Goal: Check status: Check status

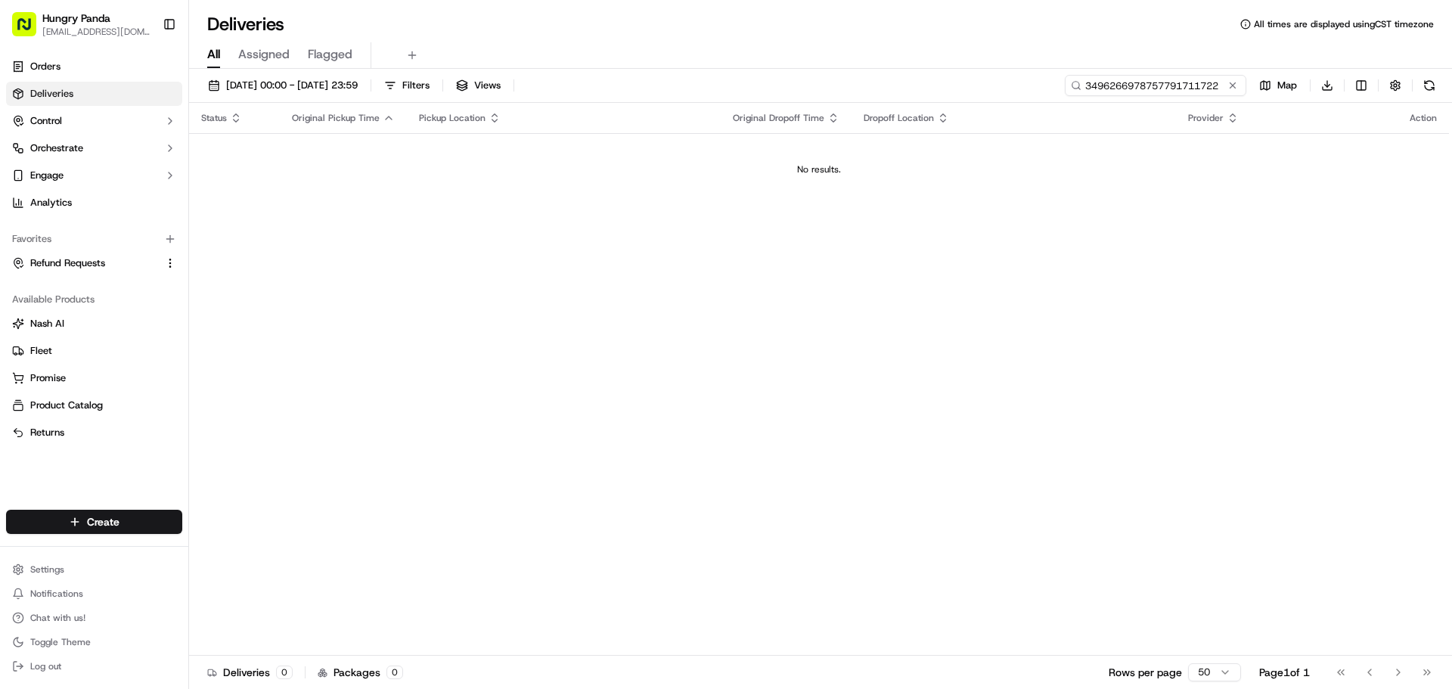
click at [1187, 87] on input "3496266978757791711722" at bounding box center [1155, 85] width 181 height 21
paste input "759426215845778300164"
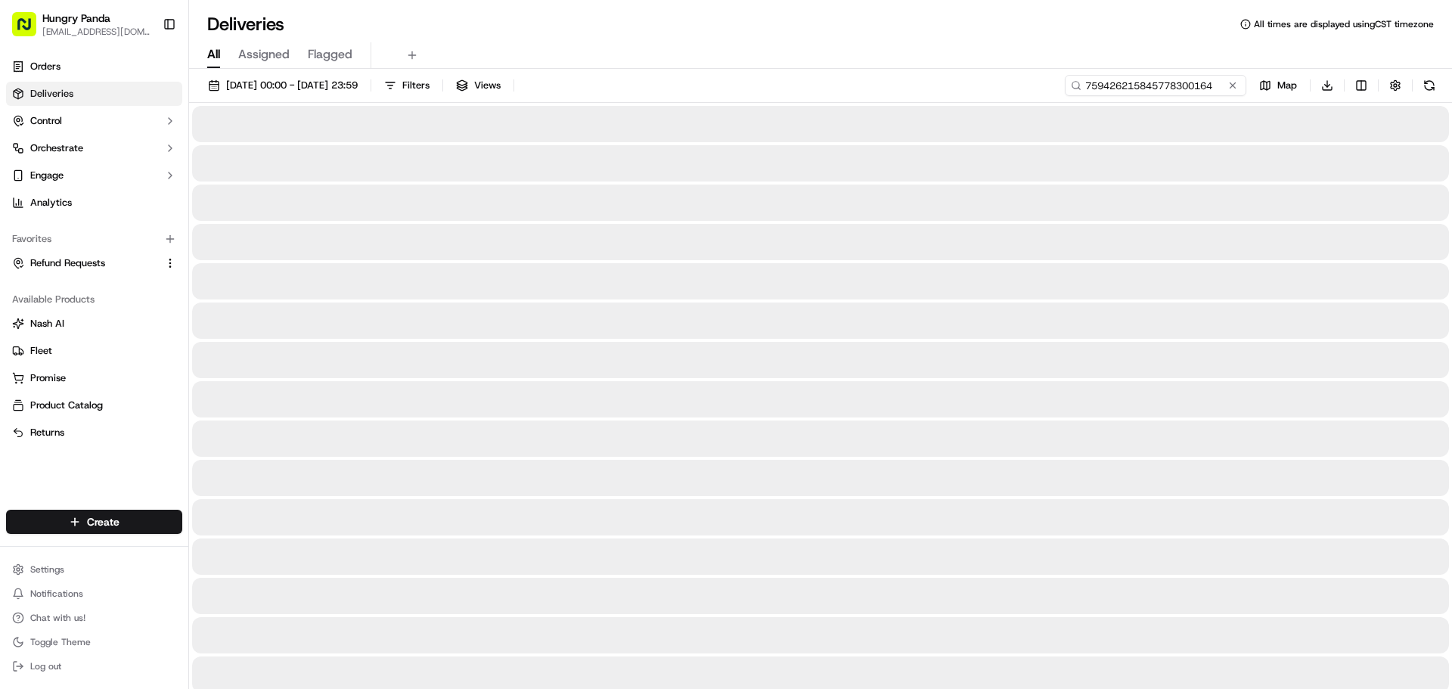
type input "759426215845778300164"
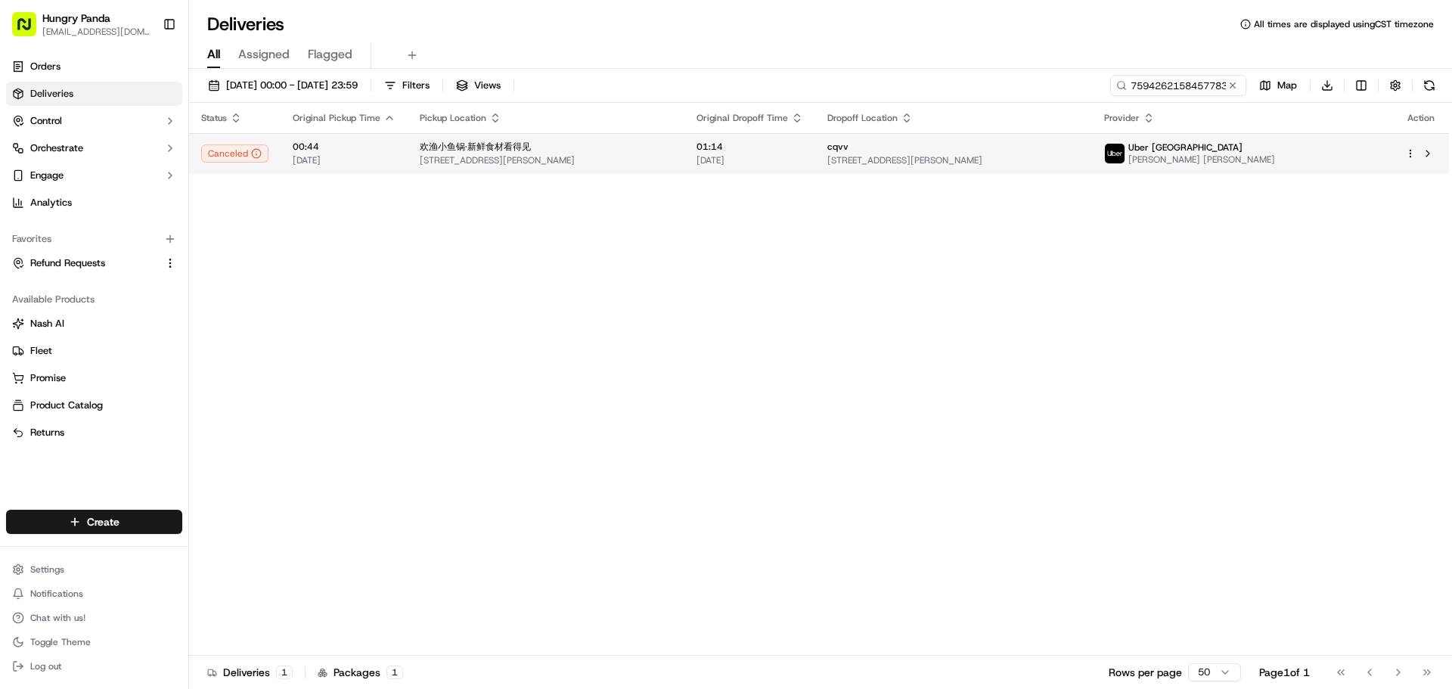
click at [1124, 152] on img at bounding box center [1115, 154] width 20 height 20
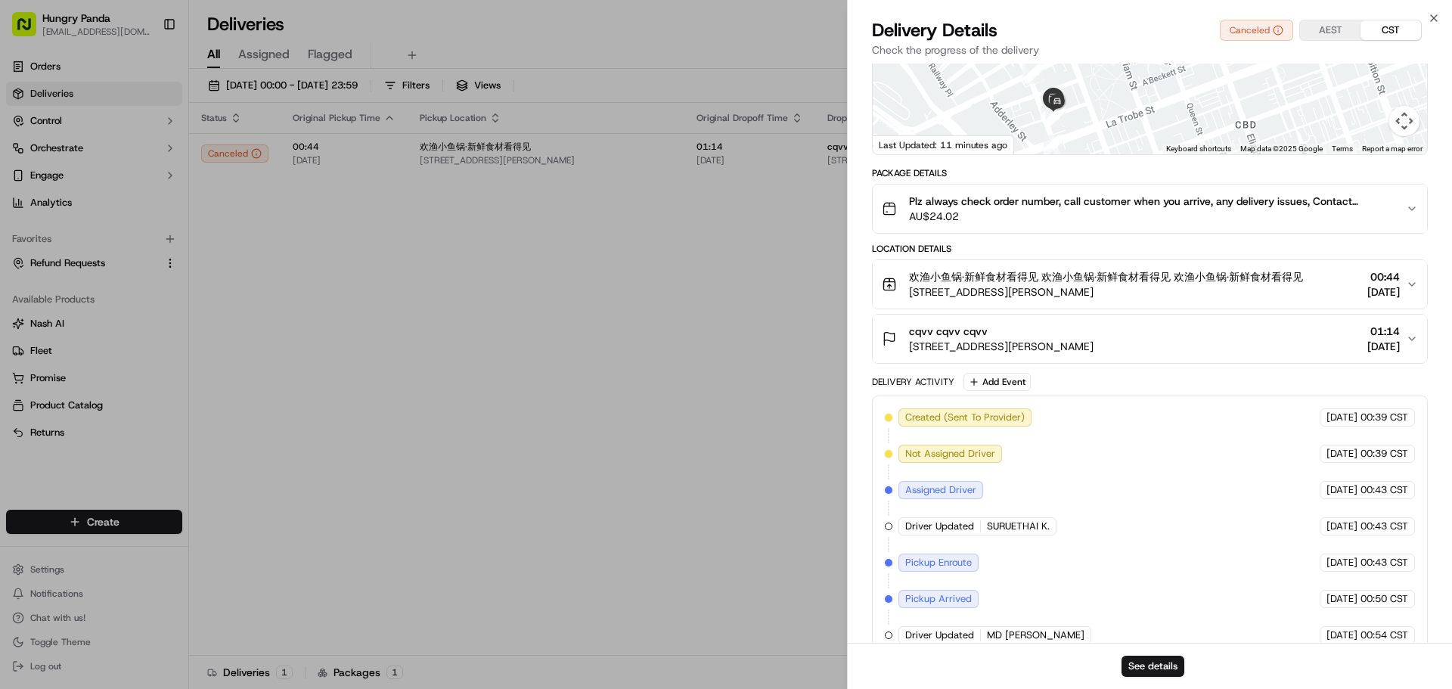
scroll to position [327, 0]
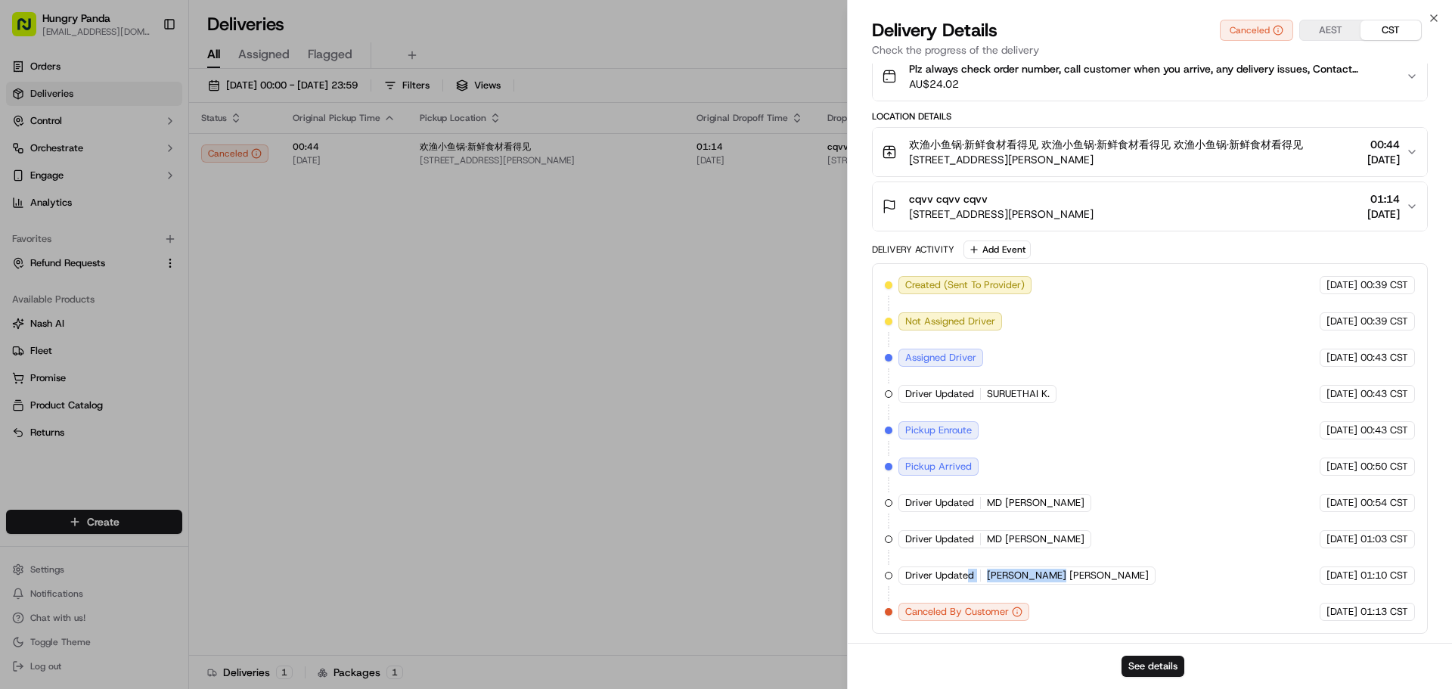
drag, startPoint x: 981, startPoint y: 575, endPoint x: 1065, endPoint y: 579, distance: 84.8
click at [1065, 579] on div "Driver Updated [PERSON_NAME] [PERSON_NAME]" at bounding box center [1026, 575] width 257 height 18
click at [1065, 579] on span "[PERSON_NAME] [PERSON_NAME]" at bounding box center [1068, 576] width 162 height 14
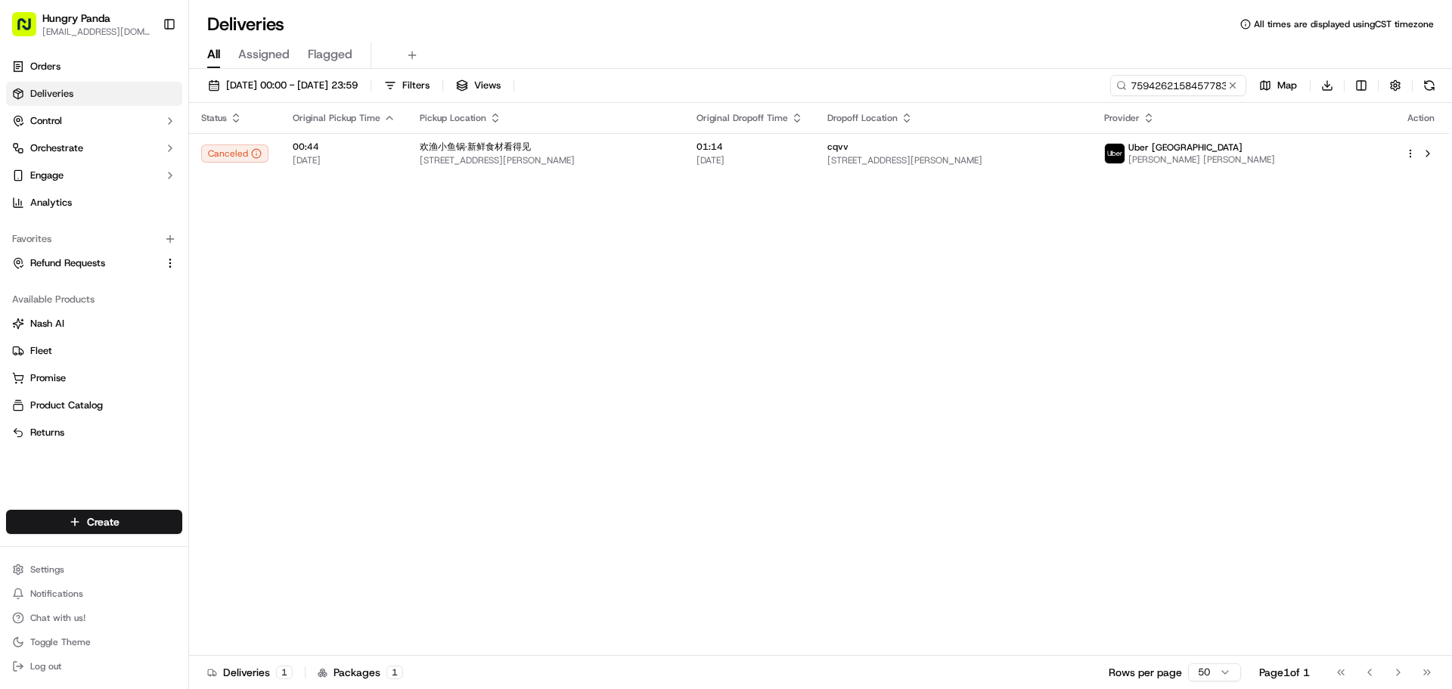
drag, startPoint x: 620, startPoint y: 342, endPoint x: 598, endPoint y: 360, distance: 28.0
click at [594, 361] on div "Status Original Pickup Time Pickup Location Original Dropoff Time Dropoff Locat…" at bounding box center [819, 379] width 1260 height 553
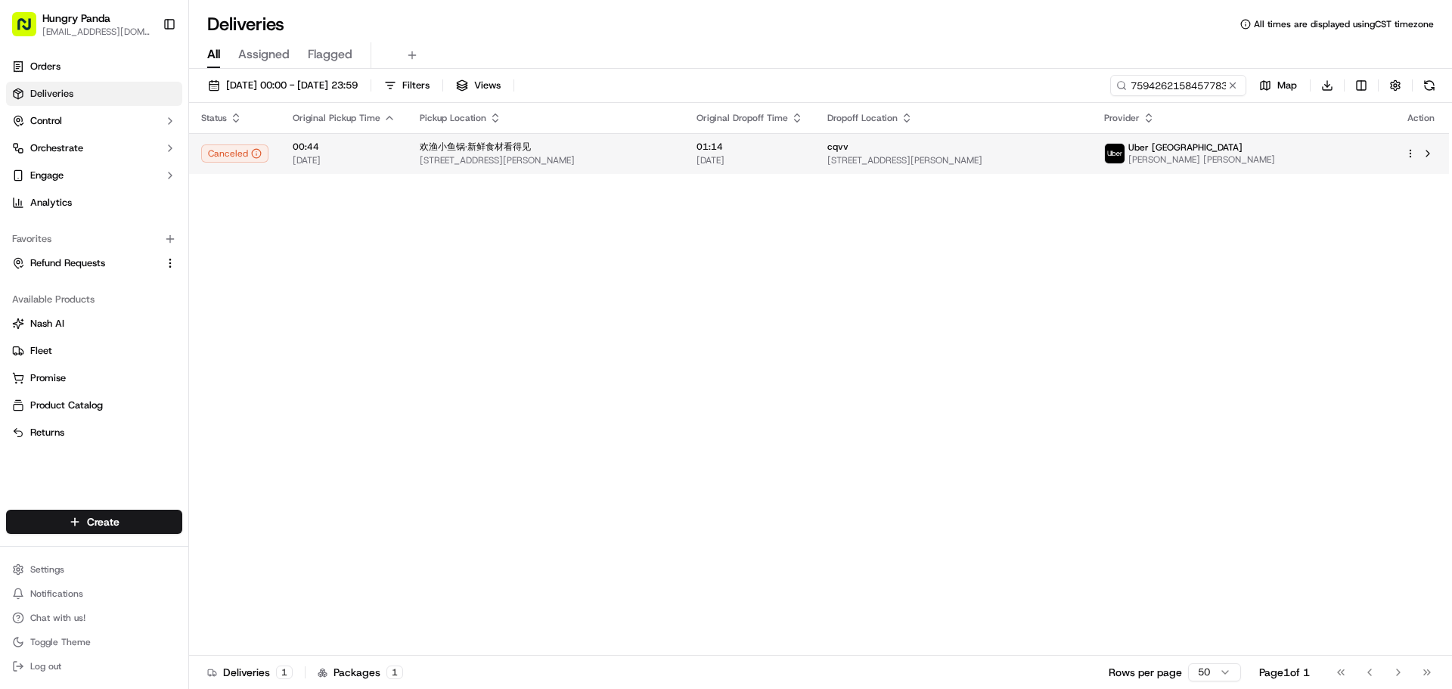
click at [1208, 151] on span "Uber [GEOGRAPHIC_DATA]" at bounding box center [1185, 147] width 114 height 12
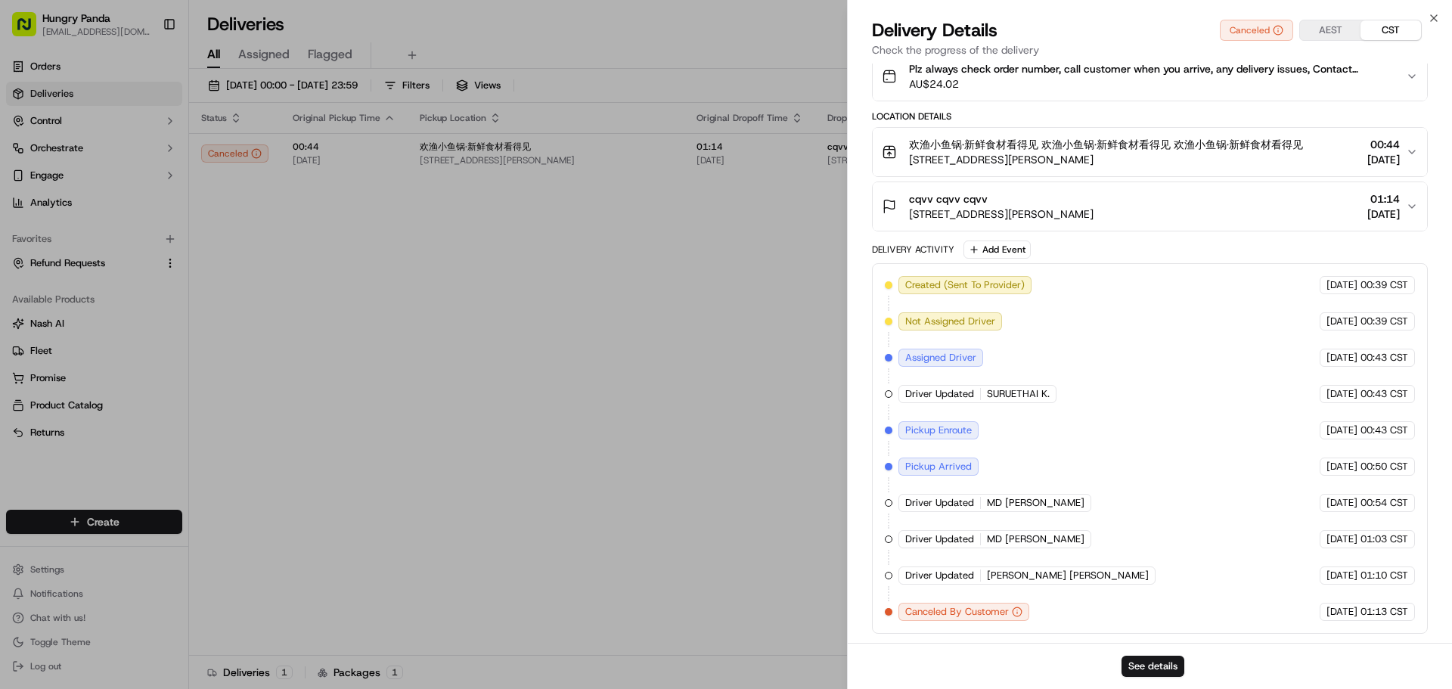
click at [1024, 609] on div "Canceled By Customer" at bounding box center [963, 612] width 131 height 18
click at [1019, 612] on icon "button" at bounding box center [1017, 611] width 11 height 11
drag, startPoint x: 1275, startPoint y: 612, endPoint x: 1395, endPoint y: 615, distance: 119.5
click at [1395, 615] on div "Created (Sent To Provider) [GEOGRAPHIC_DATA] [GEOGRAPHIC_DATA] [DATE] 00:39 CST…" at bounding box center [1150, 448] width 530 height 345
click at [1390, 615] on span "01:13 CST" at bounding box center [1384, 612] width 48 height 14
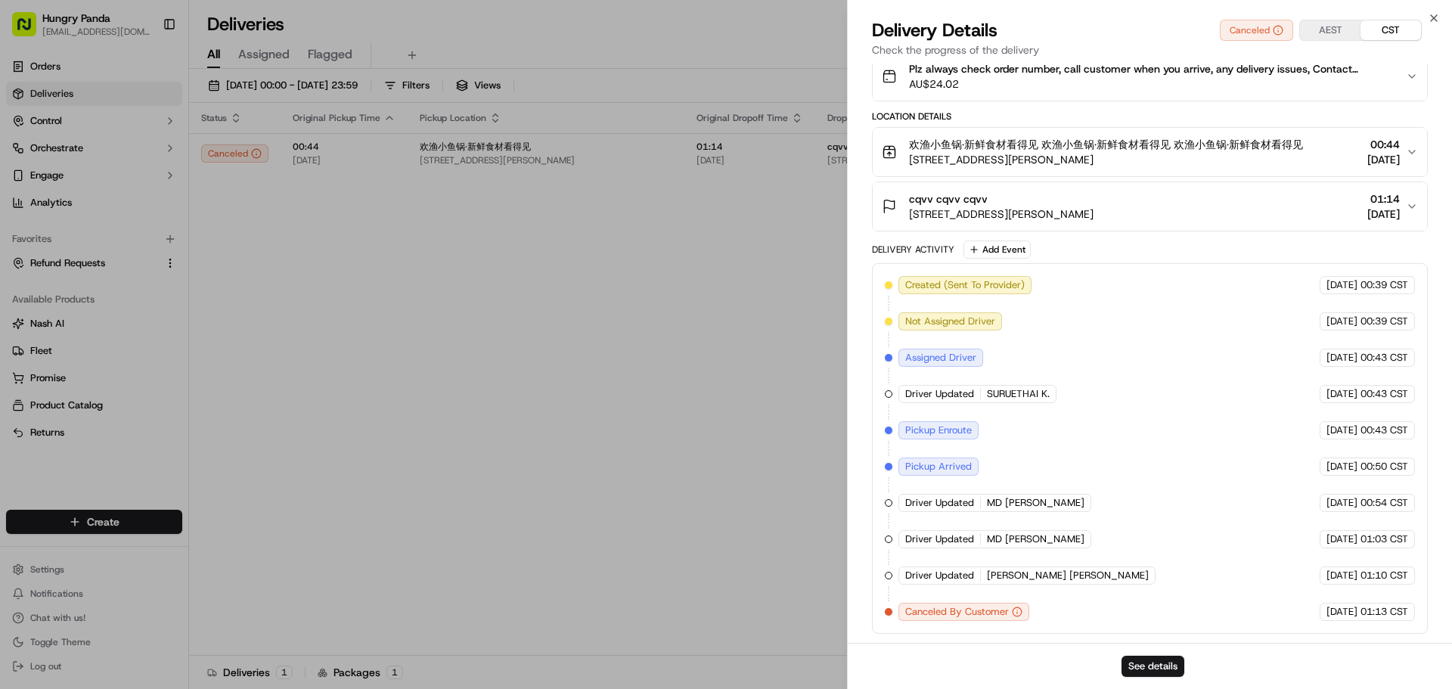
drag, startPoint x: 1357, startPoint y: 613, endPoint x: 1393, endPoint y: 612, distance: 35.5
click at [1393, 612] on div "[DATE] 01:13 CST" at bounding box center [1366, 612] width 95 height 18
drag, startPoint x: 925, startPoint y: 504, endPoint x: 985, endPoint y: 504, distance: 60.5
click at [982, 504] on div "Driver Updated MD F." at bounding box center [994, 503] width 193 height 18
copy span "Driver Updated"
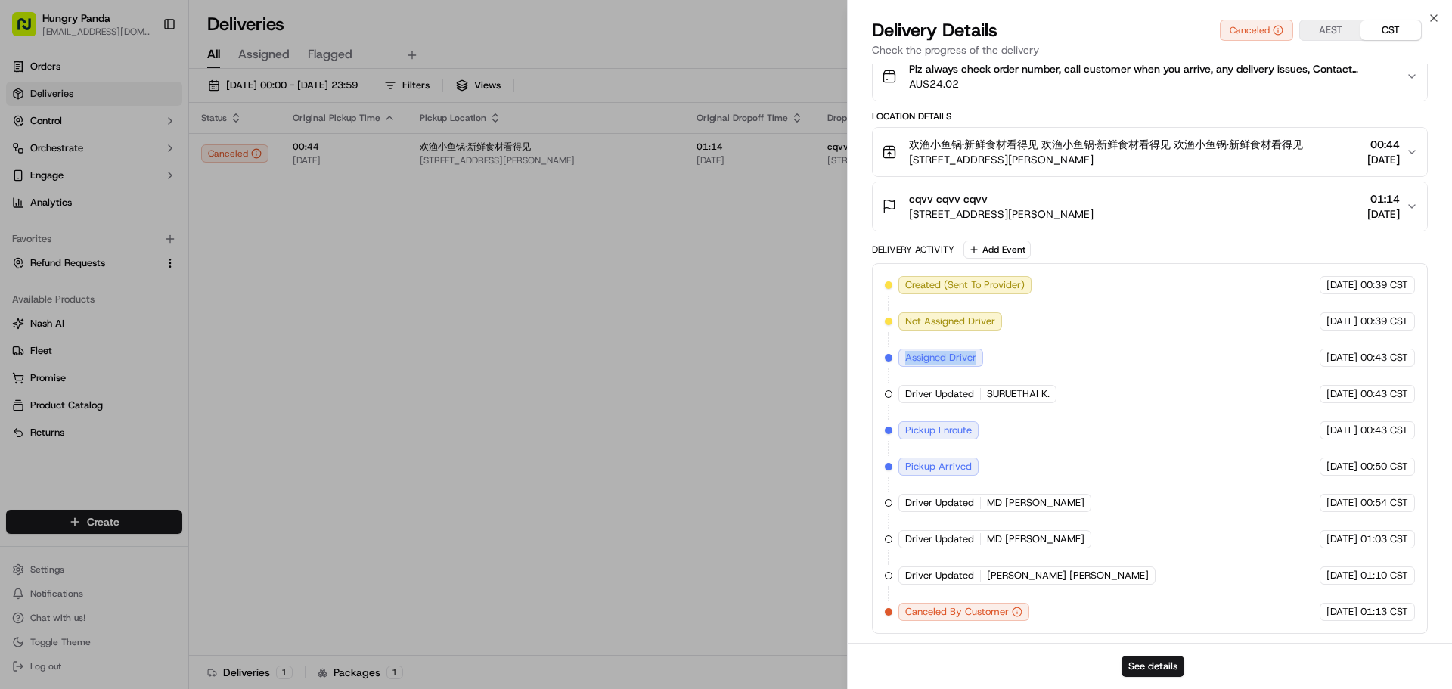
drag, startPoint x: 902, startPoint y: 359, endPoint x: 995, endPoint y: 355, distance: 93.1
click at [995, 355] on div "Created (Sent To Provider) [GEOGRAPHIC_DATA] [GEOGRAPHIC_DATA] [DATE] 00:39 CST…" at bounding box center [1150, 448] width 530 height 345
copy span "Assigned Driver"
copy div "Driver Updated"
drag, startPoint x: 900, startPoint y: 394, endPoint x: 984, endPoint y: 395, distance: 83.9
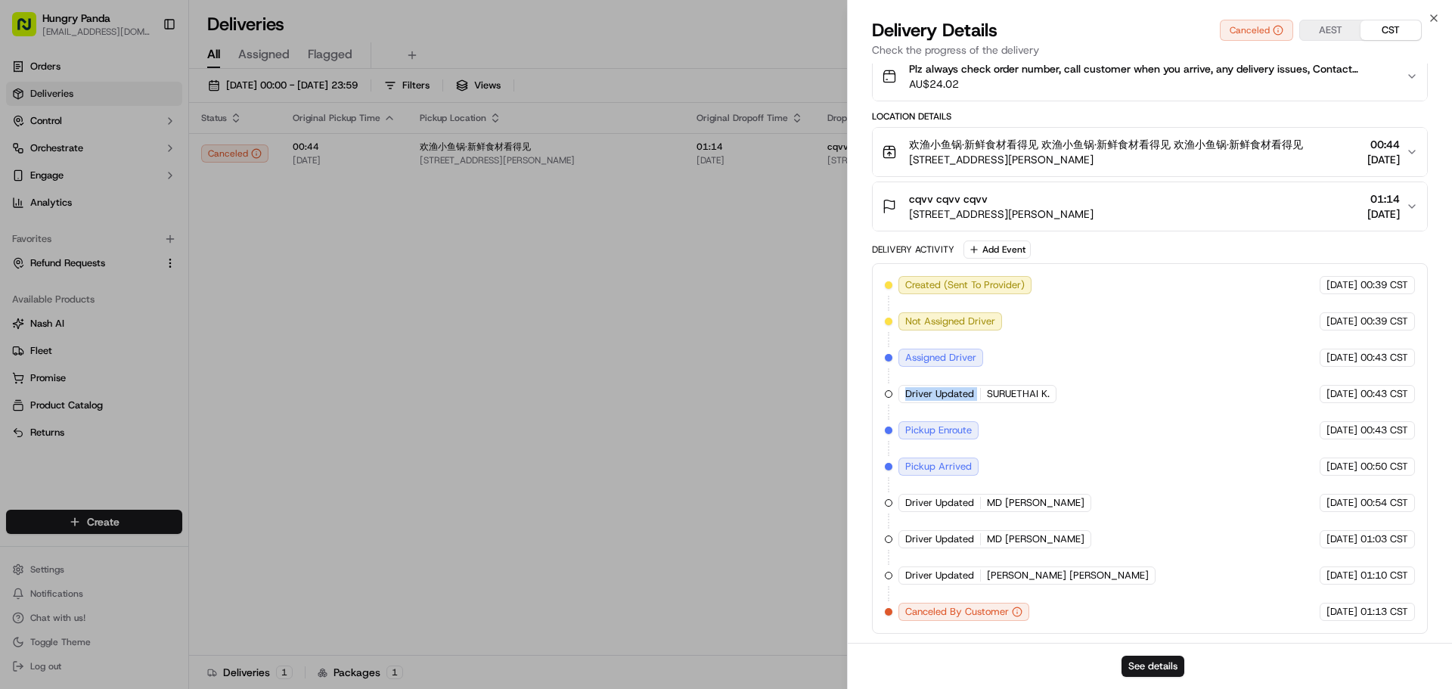
click at [984, 395] on div "Driver Updated SURUETHAI K." at bounding box center [977, 394] width 158 height 18
click at [945, 393] on span "Driver Updated" at bounding box center [939, 394] width 69 height 14
drag, startPoint x: 906, startPoint y: 434, endPoint x: 987, endPoint y: 434, distance: 80.9
click at [987, 434] on div "Created (Sent To Provider) [GEOGRAPHIC_DATA] [GEOGRAPHIC_DATA] [DATE] 00:39 CST…" at bounding box center [1150, 448] width 530 height 345
copy span "Pickup Enroute"
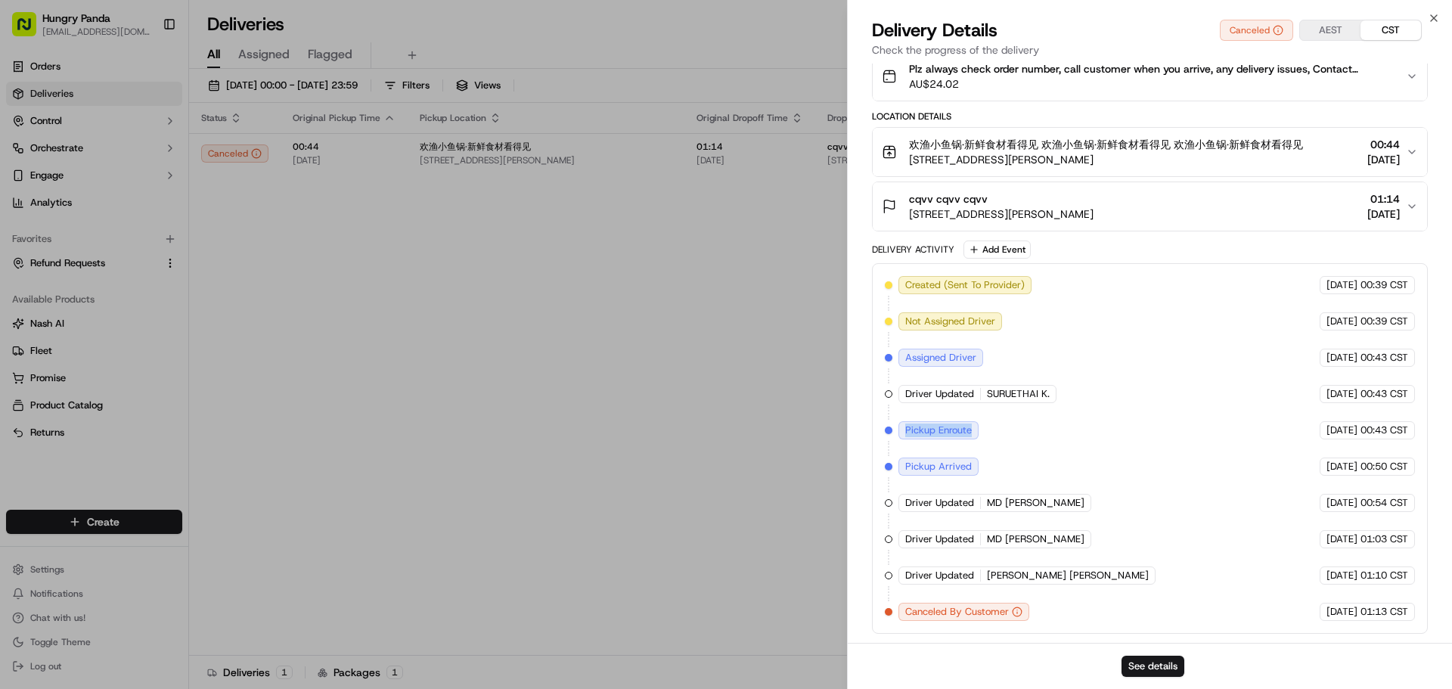
click at [953, 432] on span "Pickup Enroute" at bounding box center [938, 430] width 67 height 14
drag, startPoint x: 905, startPoint y: 466, endPoint x: 1003, endPoint y: 466, distance: 97.5
click at [1003, 466] on div "Created (Sent To Provider) [GEOGRAPHIC_DATA] [GEOGRAPHIC_DATA] [DATE] 00:39 CST…" at bounding box center [1150, 448] width 530 height 345
copy span "Pickup Arrived"
drag, startPoint x: 934, startPoint y: 395, endPoint x: 980, endPoint y: 392, distance: 46.2
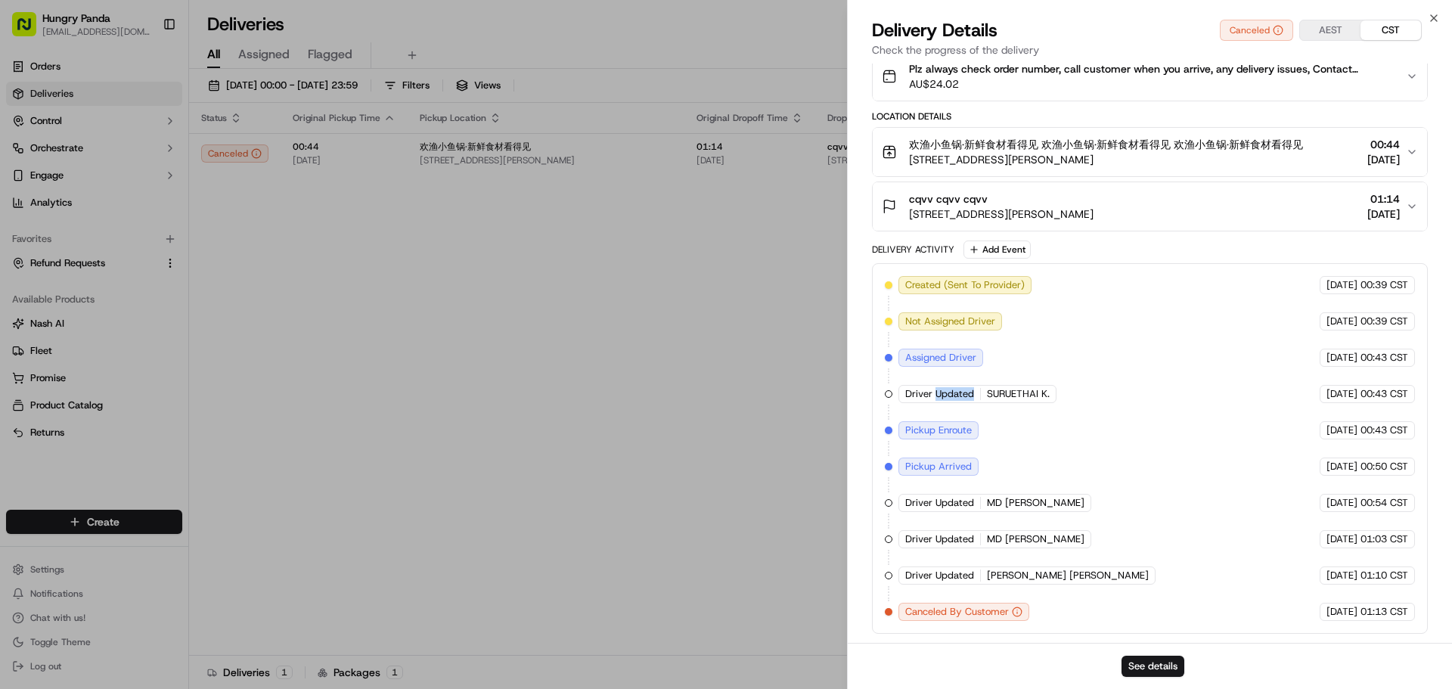
click at [980, 392] on div "Driver Updated SURUETHAI K." at bounding box center [977, 394] width 158 height 18
copy span "Updated"
click at [950, 355] on span "Assigned Driver" at bounding box center [940, 358] width 71 height 14
drag, startPoint x: 936, startPoint y: 426, endPoint x: 1012, endPoint y: 428, distance: 75.6
click at [1012, 428] on div "Created (Sent To Provider) [GEOGRAPHIC_DATA] [GEOGRAPHIC_DATA] [DATE] 00:39 CST…" at bounding box center [1150, 448] width 530 height 345
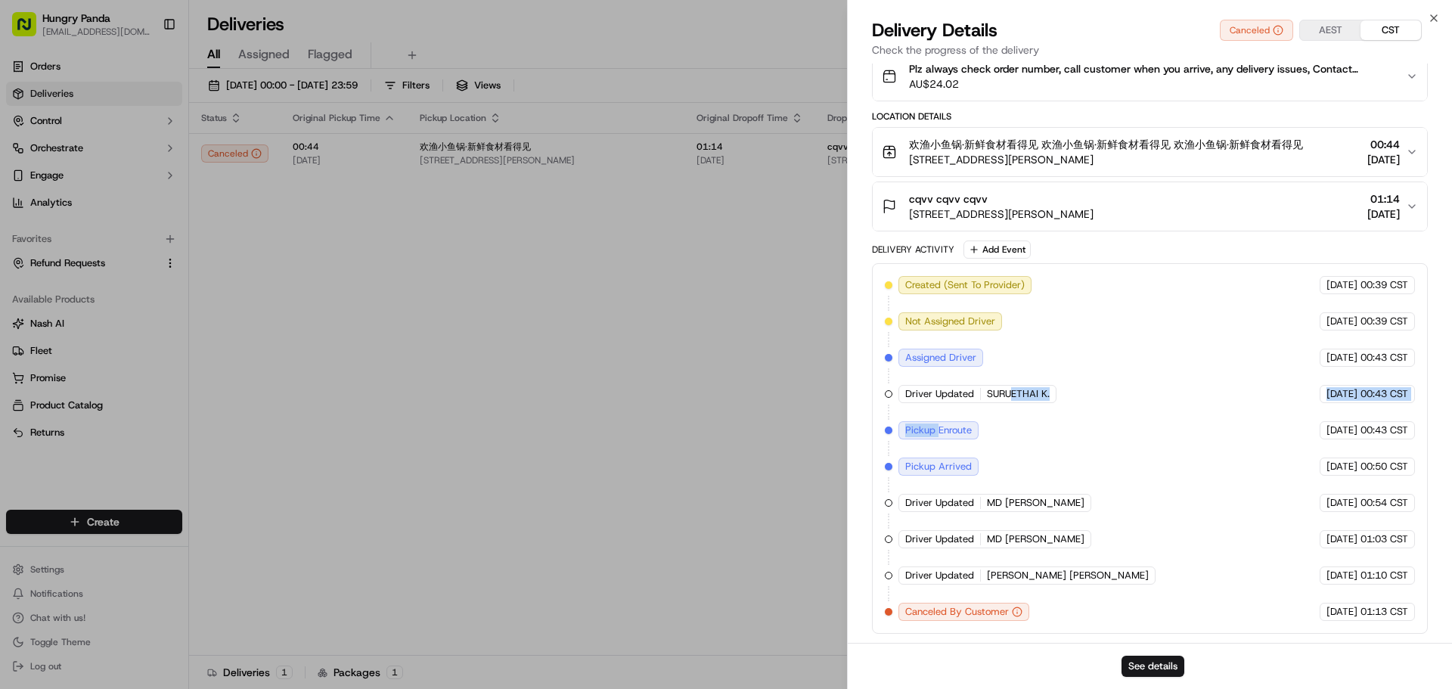
copy div "ETHAI K. Uber [GEOGRAPHIC_DATA] [DATE] 00:43 CST Pickup"
click at [950, 438] on div "Pickup Enroute" at bounding box center [938, 430] width 80 height 18
copy span "Enroute"
drag, startPoint x: 937, startPoint y: 429, endPoint x: 959, endPoint y: 399, distance: 37.8
click at [983, 430] on div "Created (Sent To Provider) [GEOGRAPHIC_DATA] [GEOGRAPHIC_DATA] [DATE] 00:39 CST…" at bounding box center [1150, 448] width 530 height 345
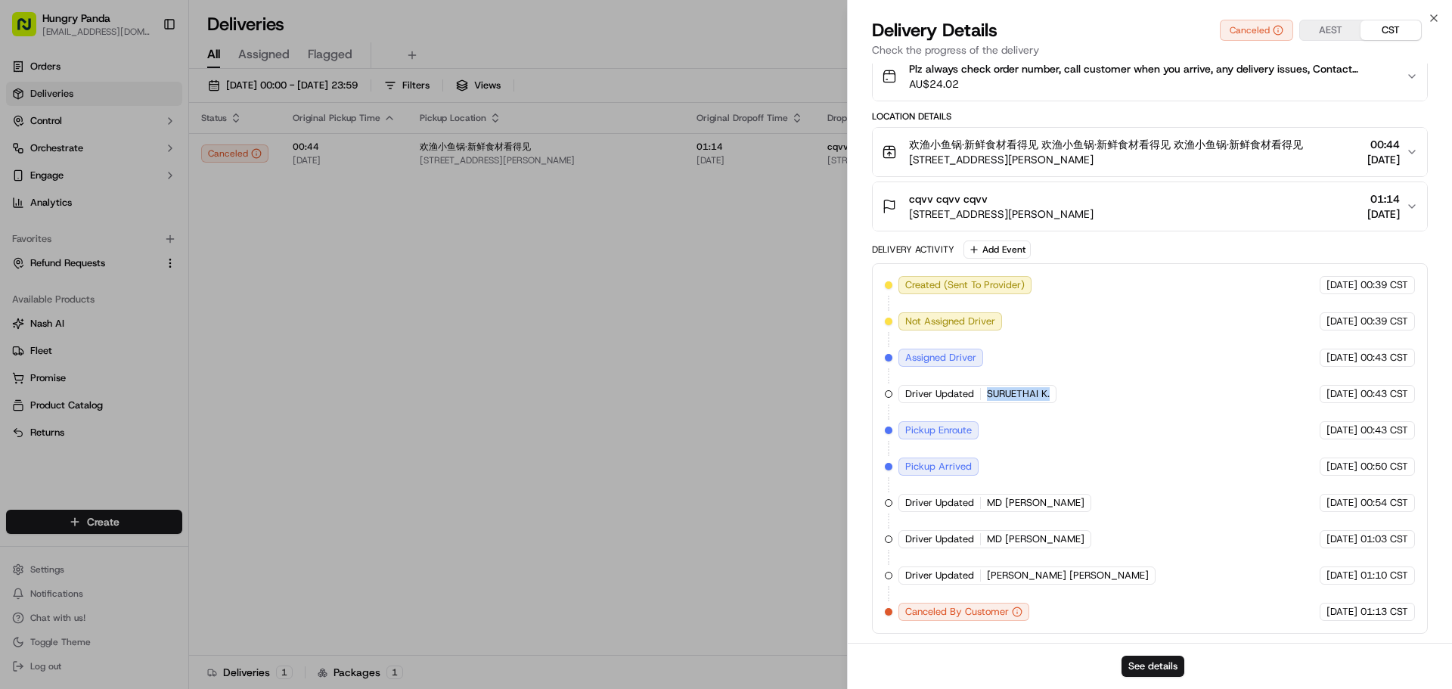
drag, startPoint x: 984, startPoint y: 394, endPoint x: 1050, endPoint y: 397, distance: 65.8
click at [1060, 395] on div "Created (Sent To Provider) [GEOGRAPHIC_DATA] [GEOGRAPHIC_DATA] [DATE] 00:39 CST…" at bounding box center [1150, 448] width 530 height 345
copy span "SURUETHAI K."
